Goal: Transaction & Acquisition: Obtain resource

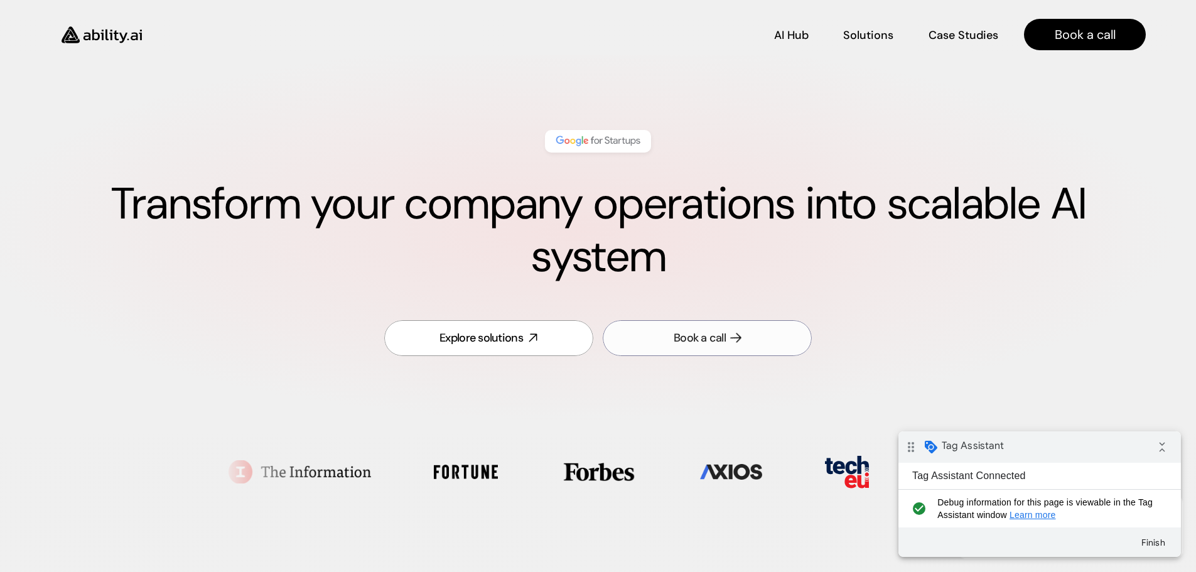
click at [711, 330] on link "Book a call" at bounding box center [707, 338] width 209 height 36
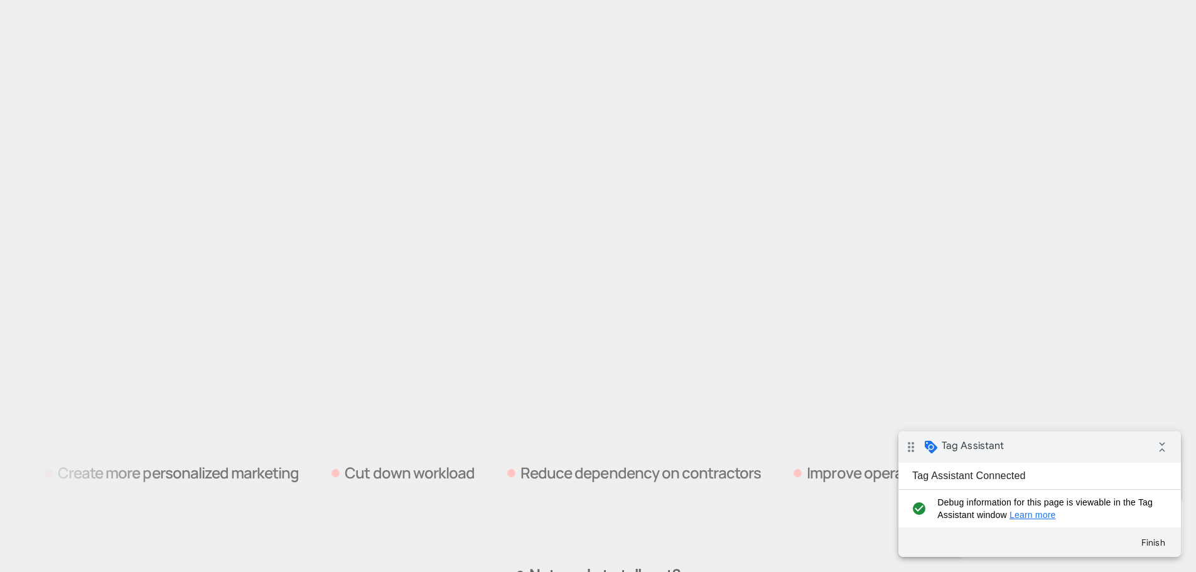
scroll to position [3837, 0]
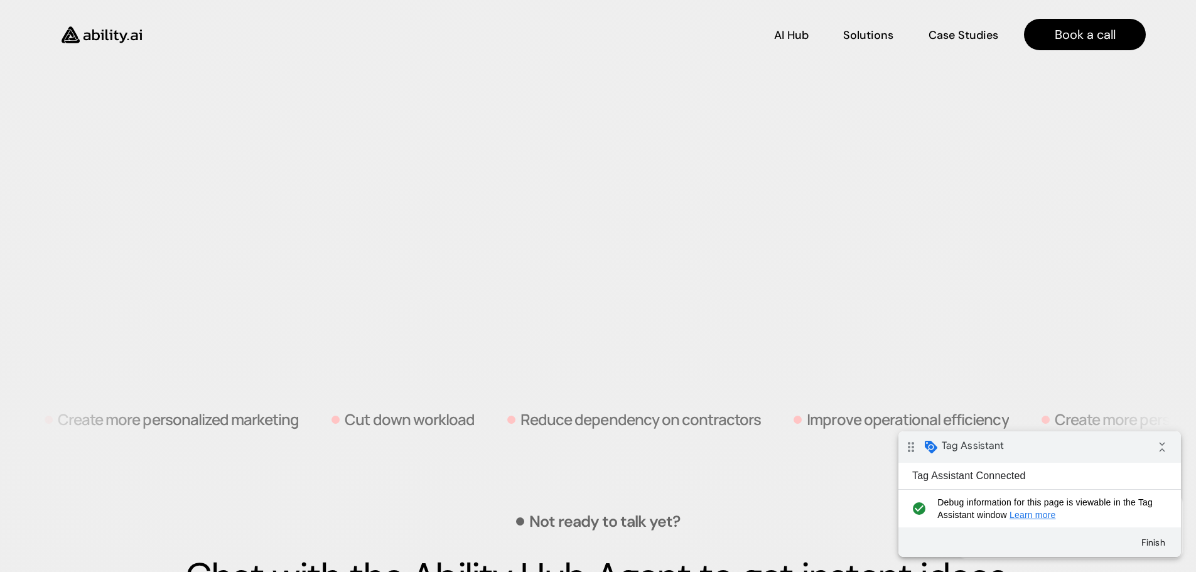
click at [1039, 249] on section "Book a discovery call Get AI running your operations in 30 days Create more per…" at bounding box center [598, 18] width 1196 height 866
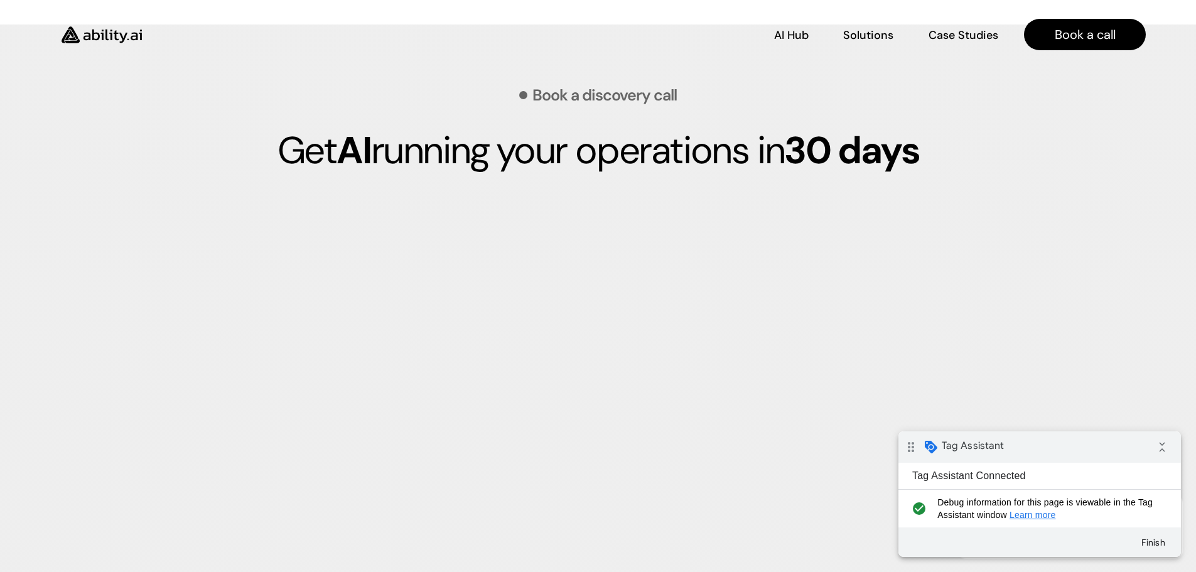
scroll to position [3271, 0]
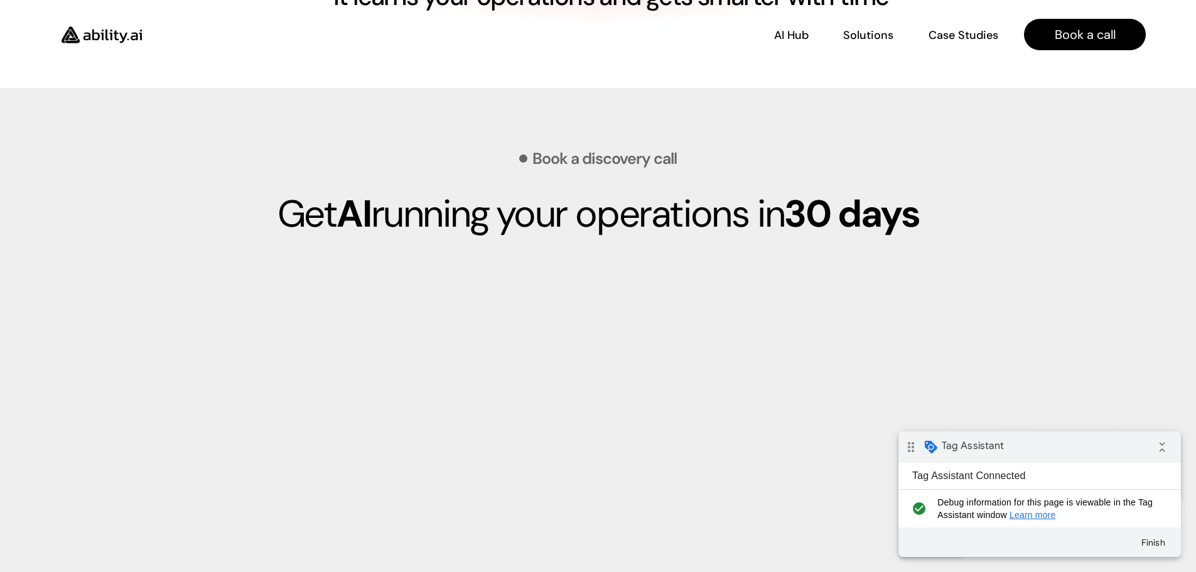
click at [110, 36] on img at bounding box center [101, 35] width 103 height 40
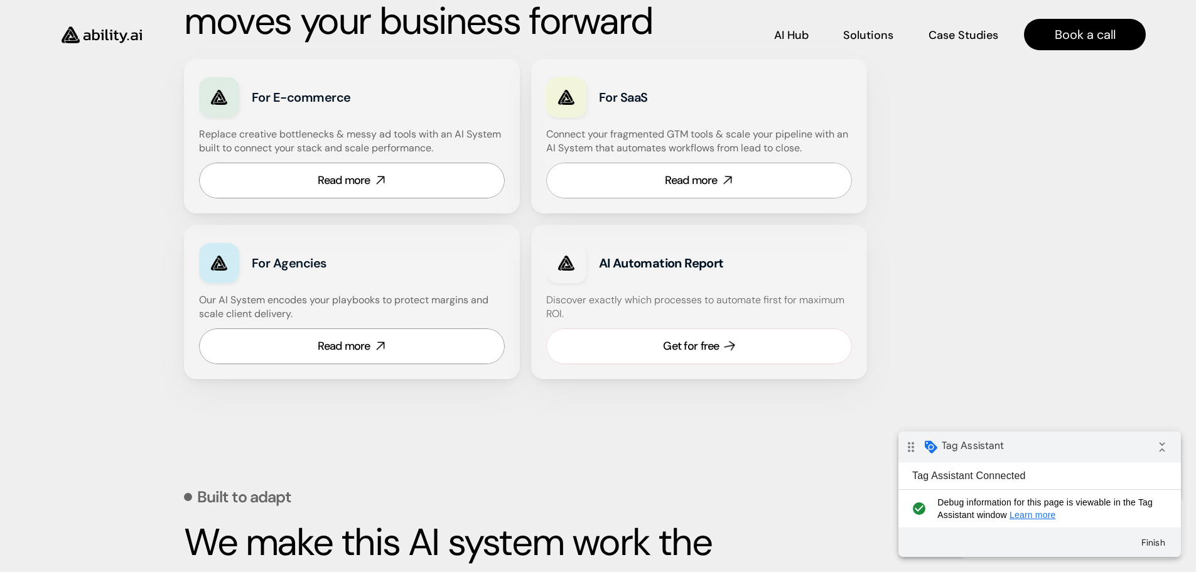
scroll to position [753, 0]
click at [684, 353] on div "Get for free" at bounding box center [691, 347] width 56 height 16
